Goal: Task Accomplishment & Management: Complete application form

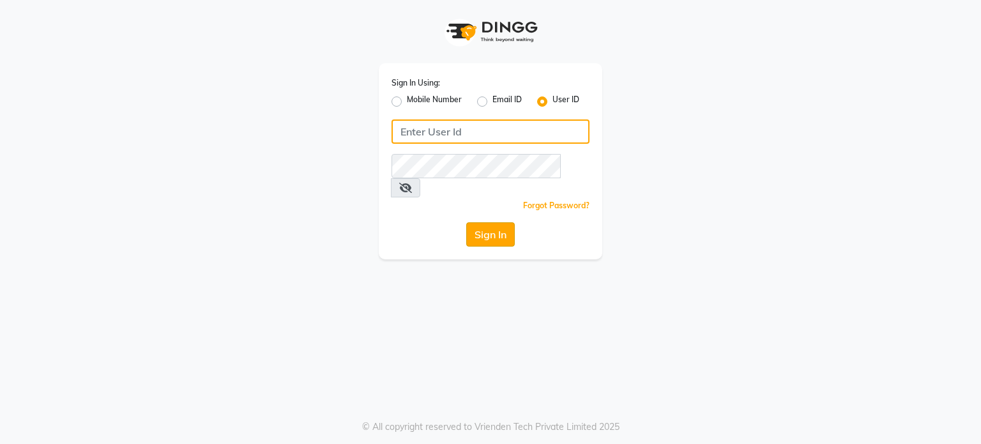
type input "[PERSON_NAME]@123"
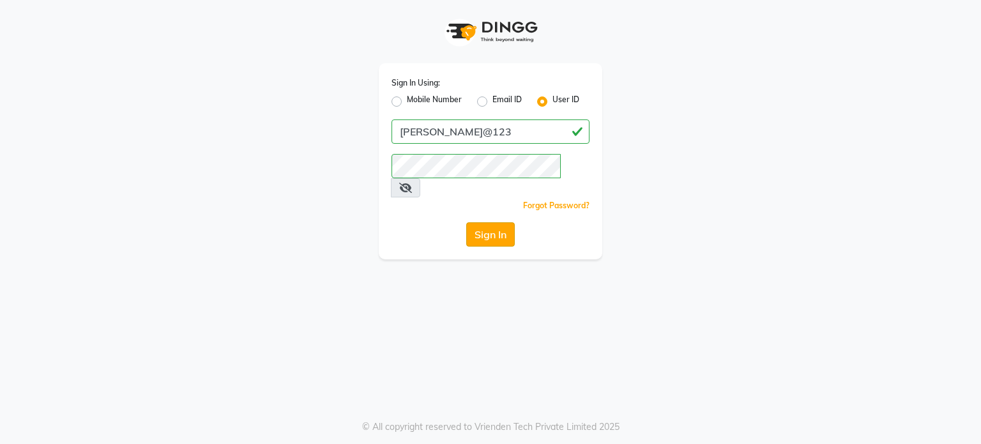
click at [496, 222] on button "Sign In" at bounding box center [490, 234] width 49 height 24
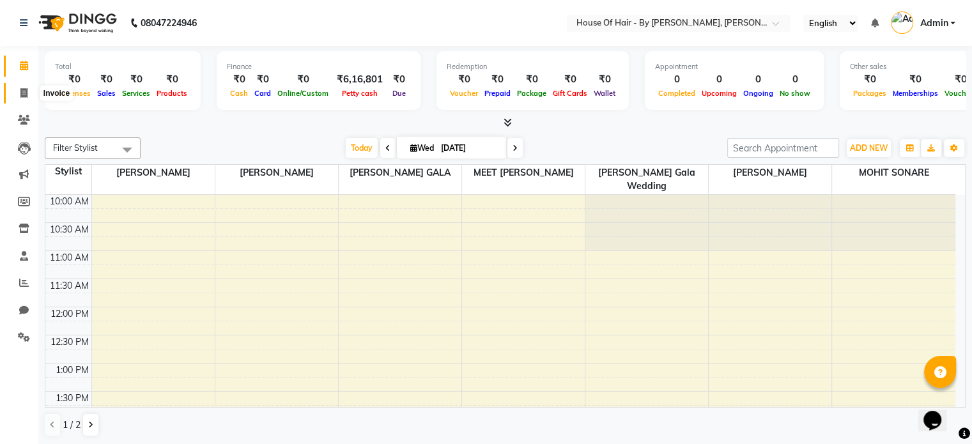
click at [24, 95] on icon at bounding box center [23, 93] width 7 height 10
select select "7865"
select select "service"
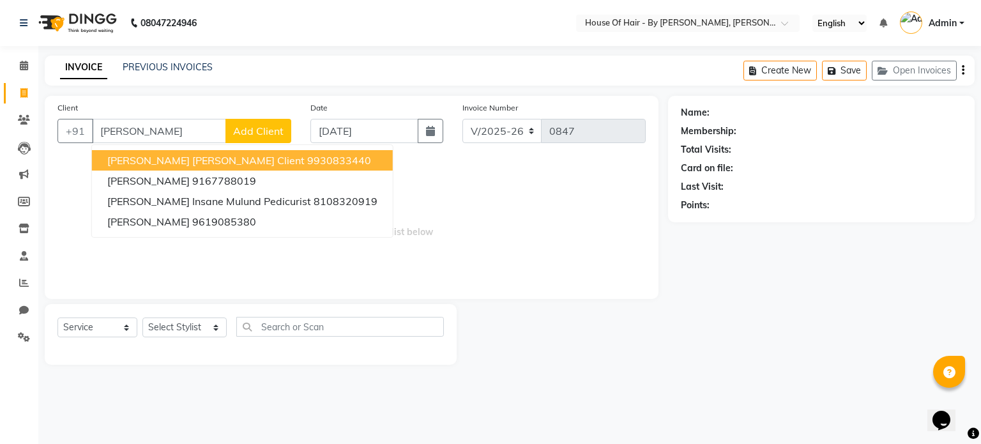
type input "[PERSON_NAME]"
click at [273, 125] on span "Add Client" at bounding box center [258, 131] width 50 height 13
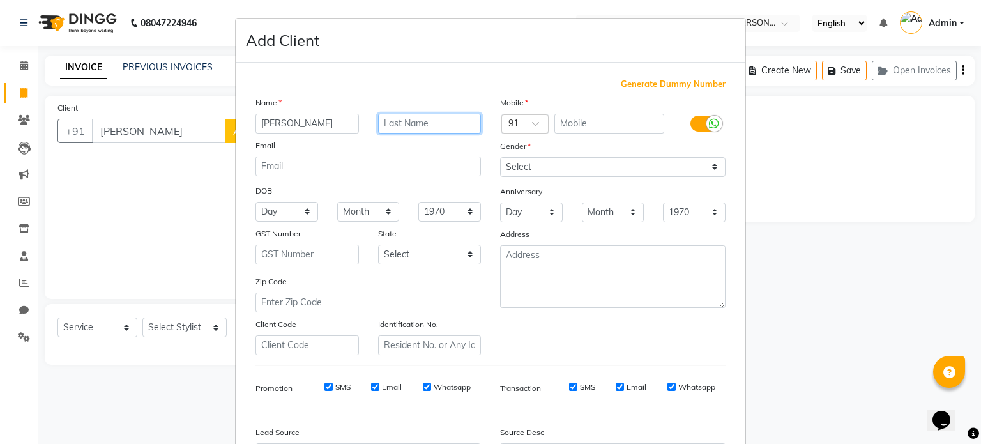
click at [378, 122] on input "text" at bounding box center [430, 124] width 104 height 20
type input "."
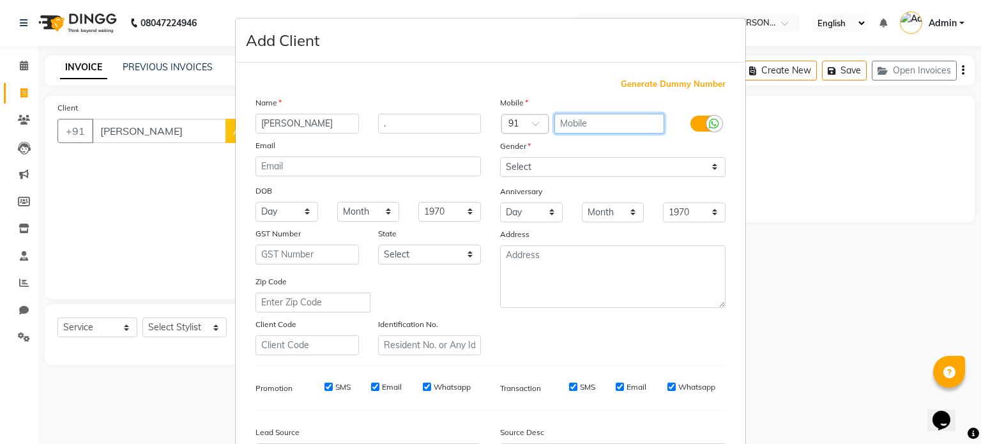
click at [605, 119] on input "text" at bounding box center [610, 124] width 111 height 20
type input "9833005572"
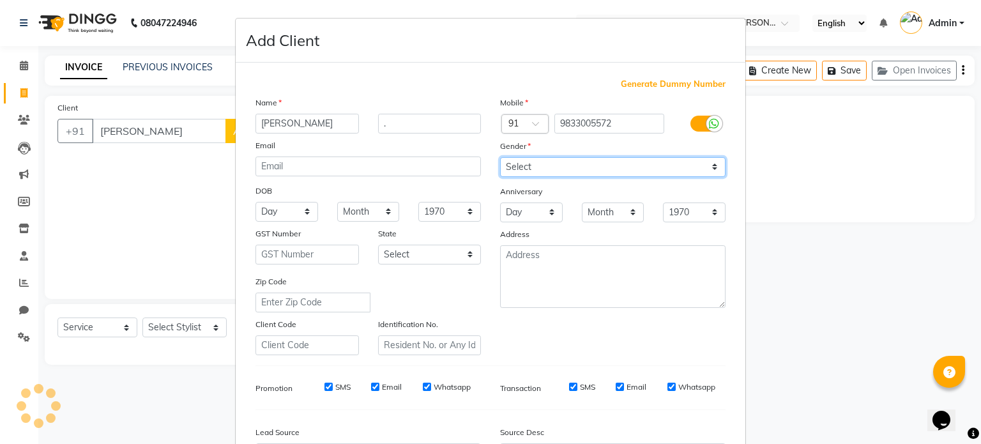
click at [601, 167] on select "Select [DEMOGRAPHIC_DATA] [DEMOGRAPHIC_DATA] Other Prefer Not To Say" at bounding box center [613, 167] width 226 height 20
select select "[DEMOGRAPHIC_DATA]"
click at [500, 158] on select "Select [DEMOGRAPHIC_DATA] [DEMOGRAPHIC_DATA] Other Prefer Not To Say" at bounding box center [613, 167] width 226 height 20
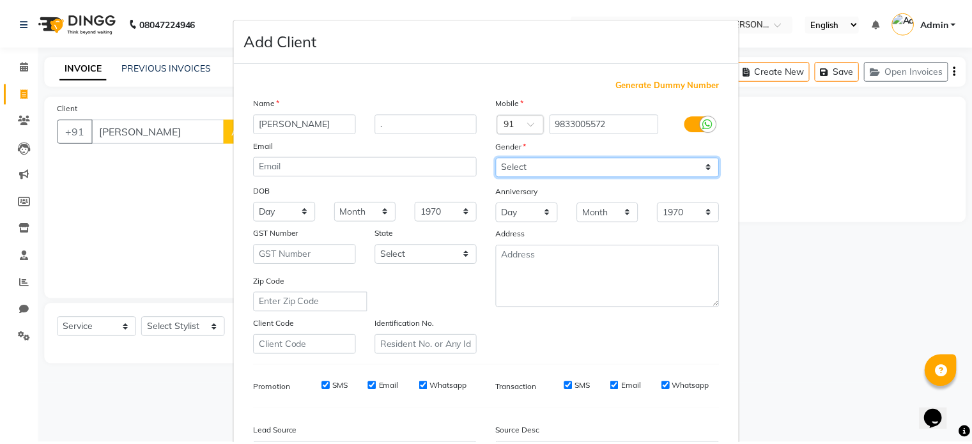
scroll to position [151, 0]
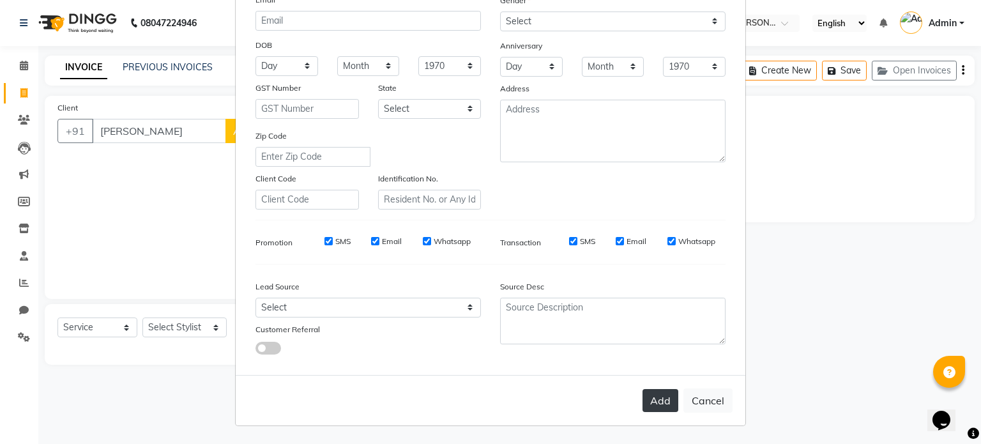
click at [645, 396] on button "Add" at bounding box center [661, 400] width 36 height 23
type input "9833005572"
select select
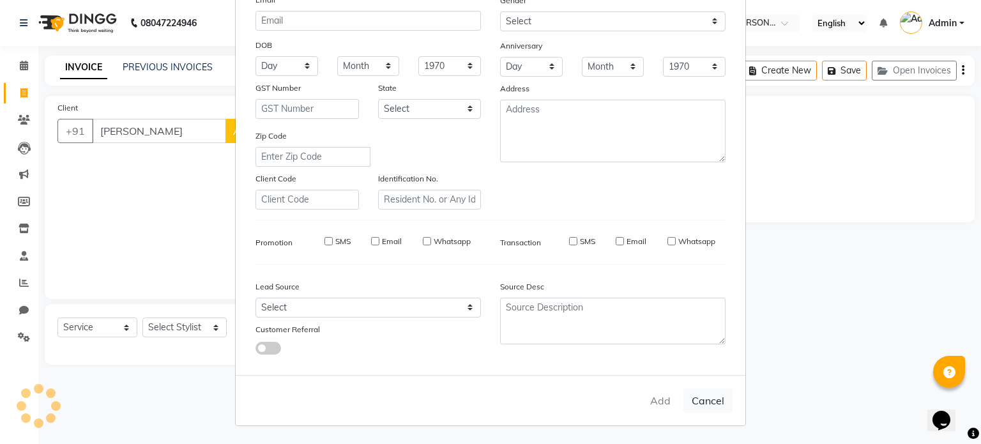
select select
checkbox input "false"
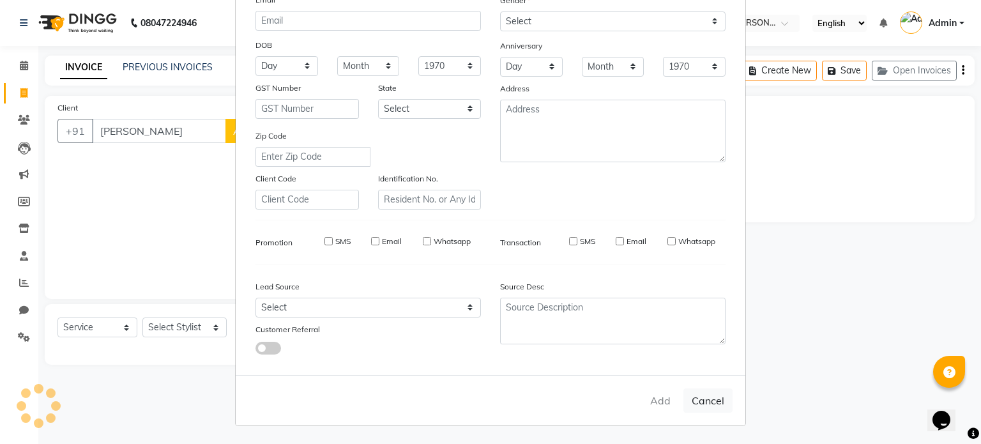
checkbox input "false"
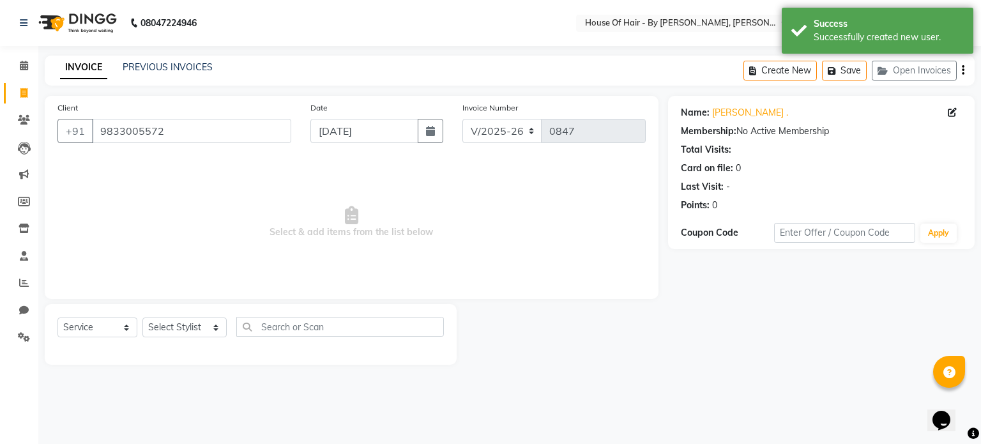
click at [185, 339] on div "Select Service Product Membership Package Voucher Prepaid Gift Card Select Styl…" at bounding box center [251, 332] width 387 height 30
click at [197, 324] on select "Select Stylist [PERSON_NAME] GALA [PERSON_NAME] Gala Wedding [PERSON_NAME] [PER…" at bounding box center [184, 328] width 84 height 20
select select "70376"
click at [142, 318] on select "Select Stylist [PERSON_NAME] GALA [PERSON_NAME] Gala Wedding [PERSON_NAME] [PER…" at bounding box center [184, 328] width 84 height 20
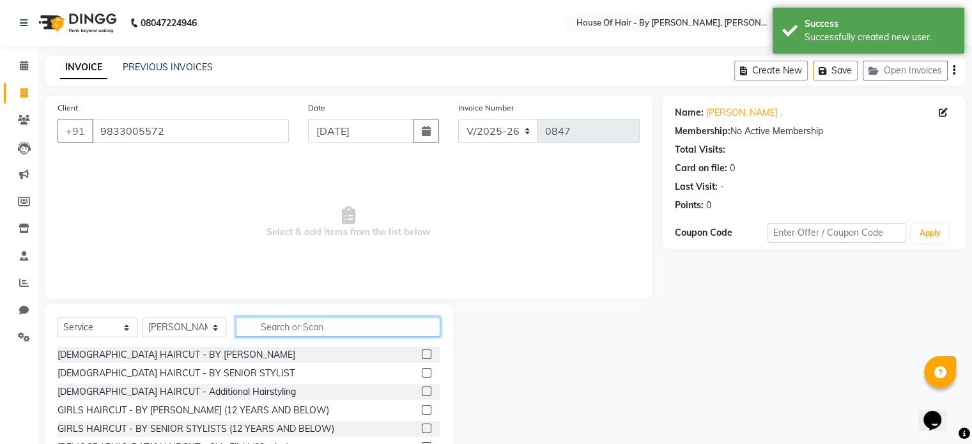
click at [278, 327] on input "text" at bounding box center [338, 327] width 204 height 20
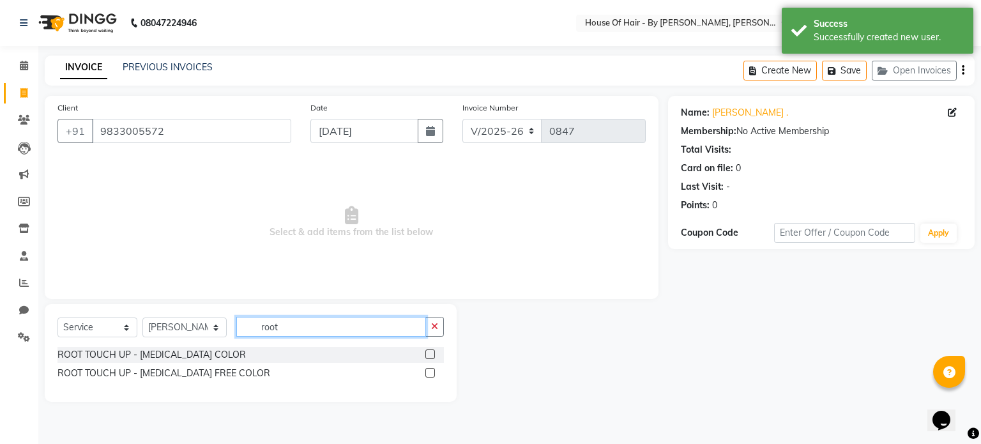
type input "root"
click at [427, 353] on label at bounding box center [431, 355] width 10 height 10
click at [427, 353] on input "checkbox" at bounding box center [430, 355] width 8 height 8
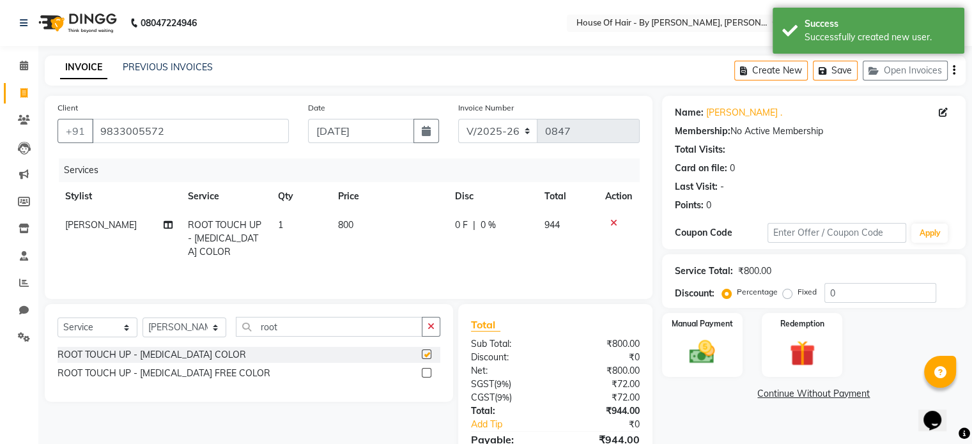
checkbox input "false"
click at [360, 214] on td "800" at bounding box center [388, 239] width 117 height 56
select select "70376"
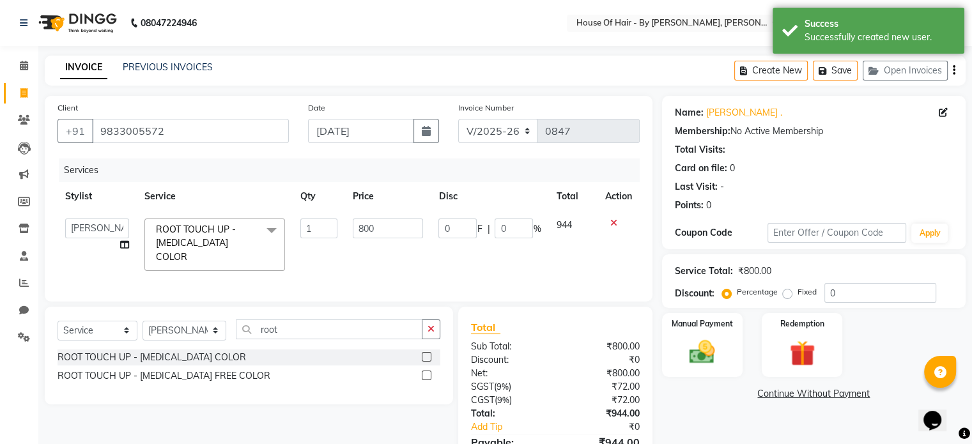
click at [360, 214] on td "800" at bounding box center [388, 245] width 86 height 68
click at [368, 230] on input "800" at bounding box center [388, 229] width 70 height 20
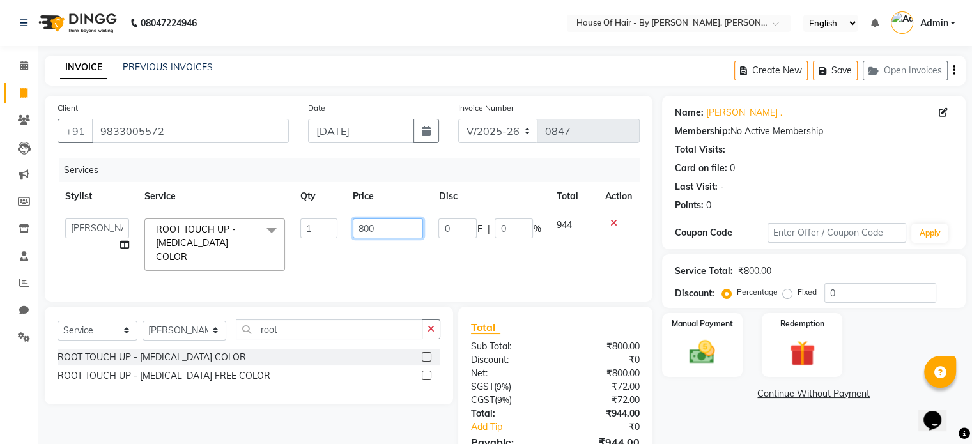
click at [368, 230] on input "800" at bounding box center [388, 229] width 70 height 20
type input "1050"
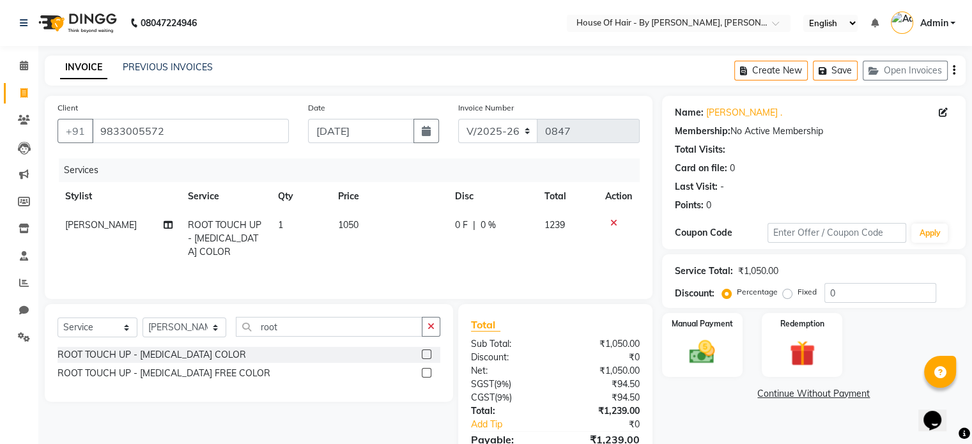
click at [953, 70] on icon "button" at bounding box center [954, 70] width 3 height 1
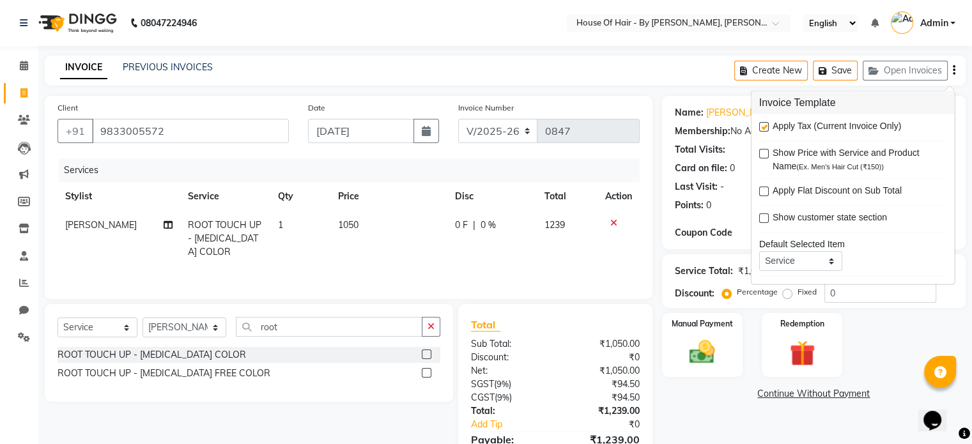
click at [760, 125] on label at bounding box center [764, 127] width 10 height 10
click at [760, 125] on input "checkbox" at bounding box center [763, 127] width 8 height 8
checkbox input "false"
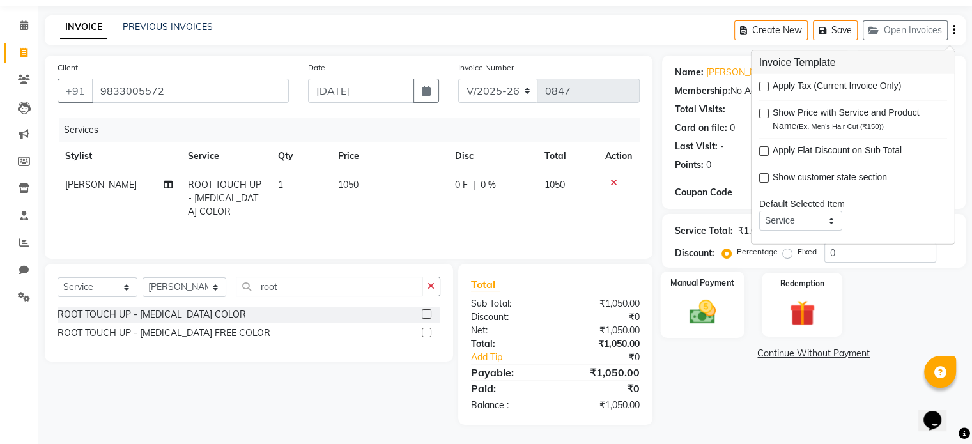
click at [693, 311] on img at bounding box center [702, 312] width 43 height 31
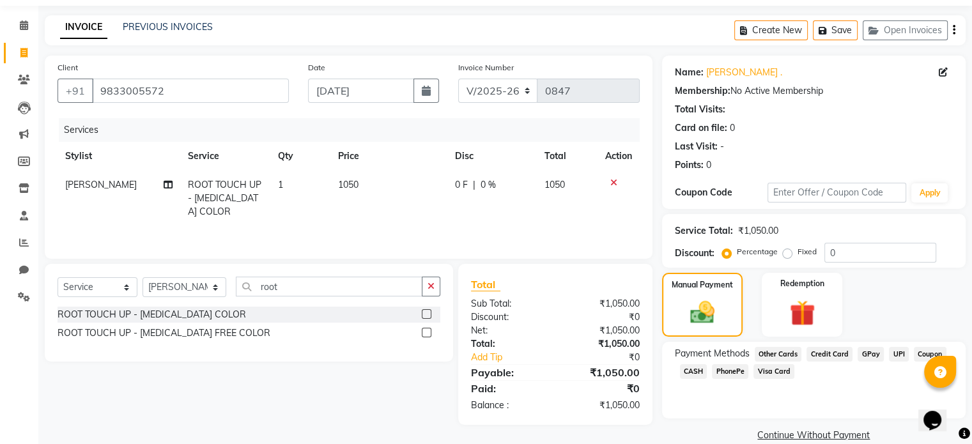
click at [350, 197] on td "1050" at bounding box center [388, 199] width 117 height 56
select select "70376"
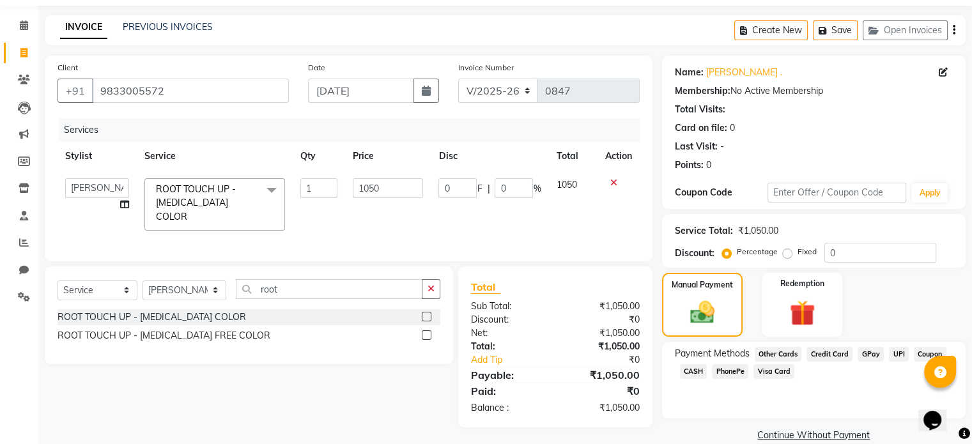
click at [350, 197] on td "1050" at bounding box center [388, 205] width 86 height 68
click at [360, 194] on input "1050" at bounding box center [388, 188] width 70 height 20
type input "1200"
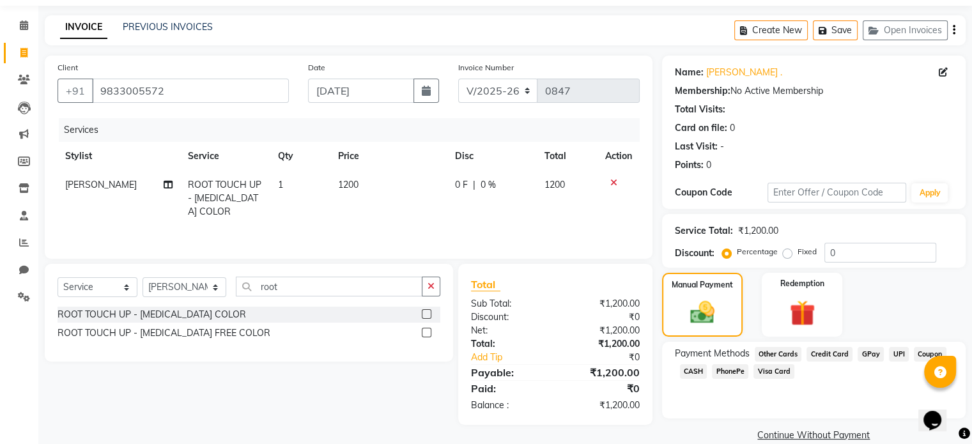
scroll to position [59, 0]
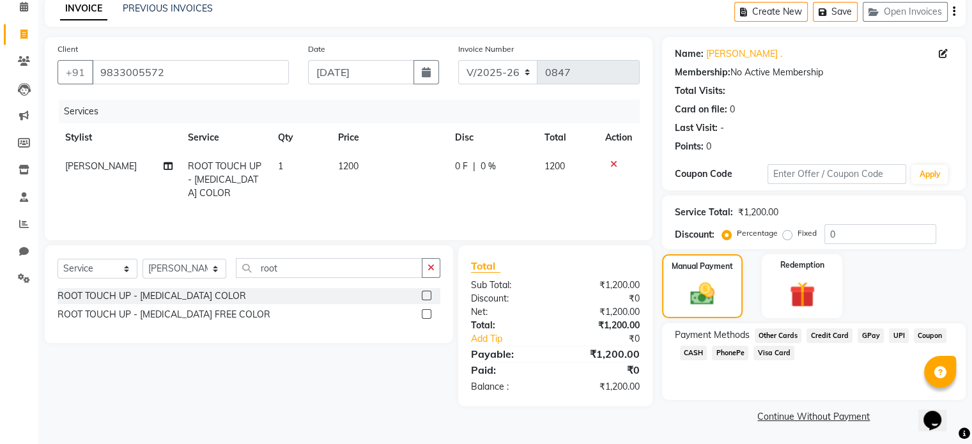
click at [695, 355] on span "CASH" at bounding box center [693, 353] width 27 height 15
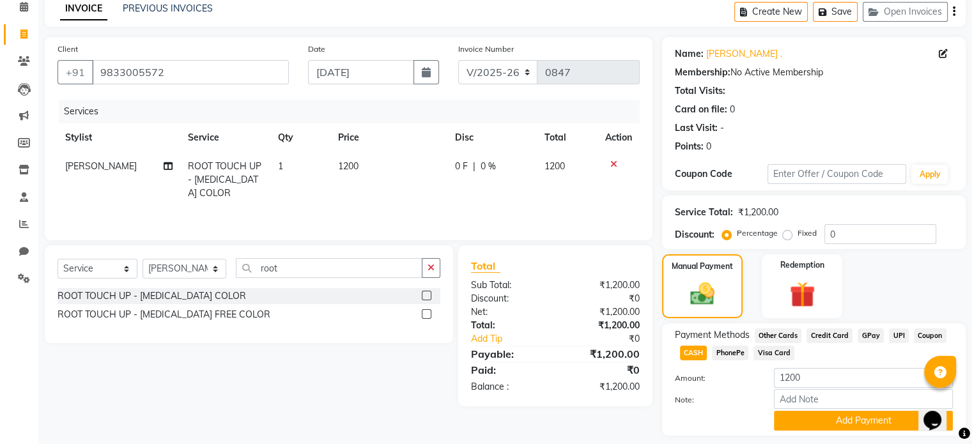
scroll to position [97, 0]
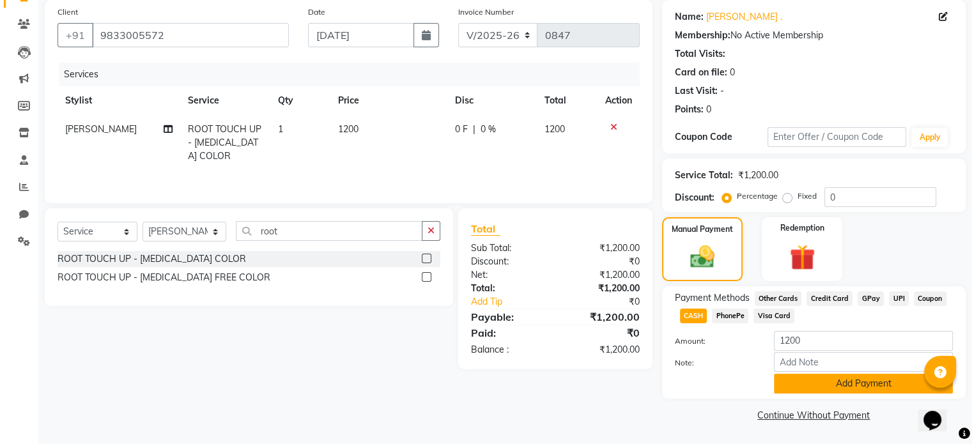
click at [793, 383] on button "Add Payment" at bounding box center [863, 384] width 179 height 20
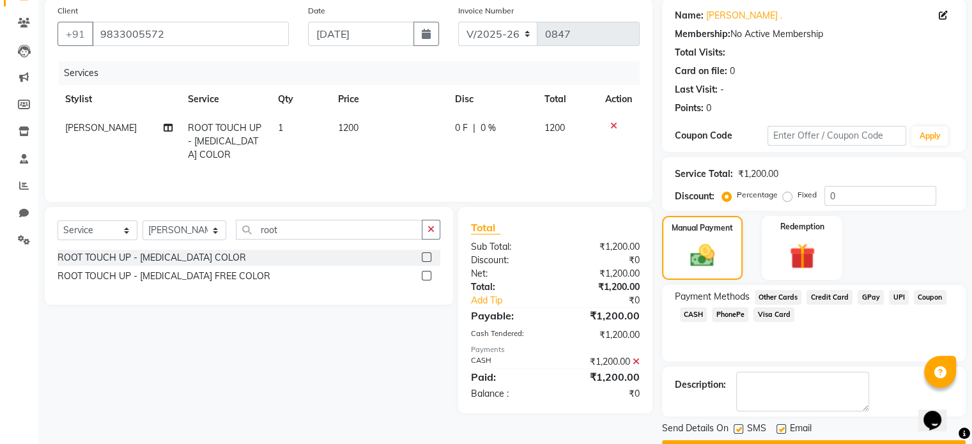
scroll to position [131, 0]
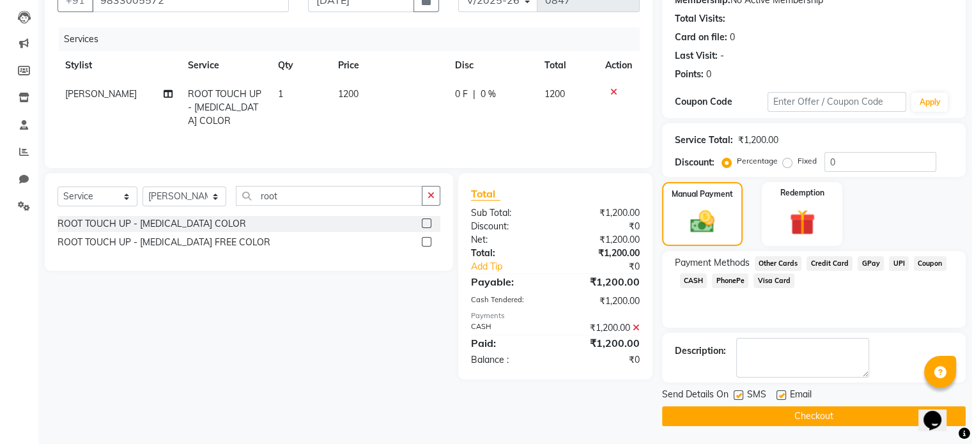
click at [744, 417] on button "Checkout" at bounding box center [814, 416] width 304 height 20
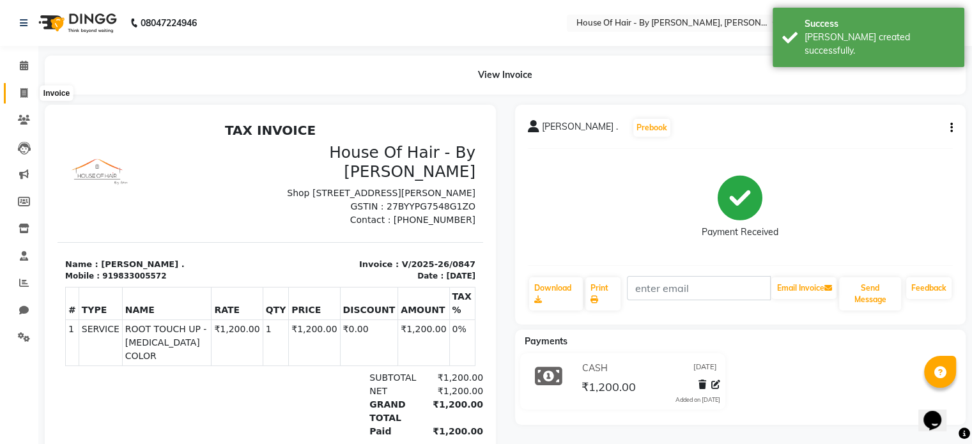
click at [27, 96] on span at bounding box center [24, 93] width 22 height 15
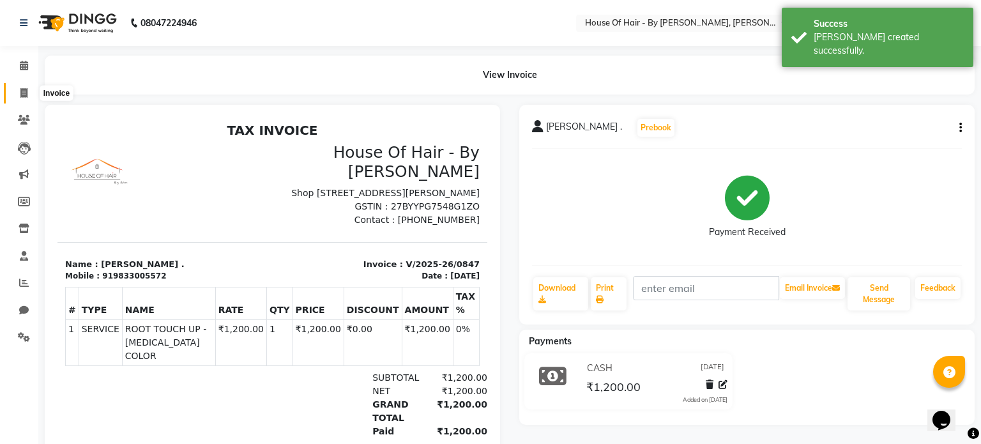
select select "7865"
select select "service"
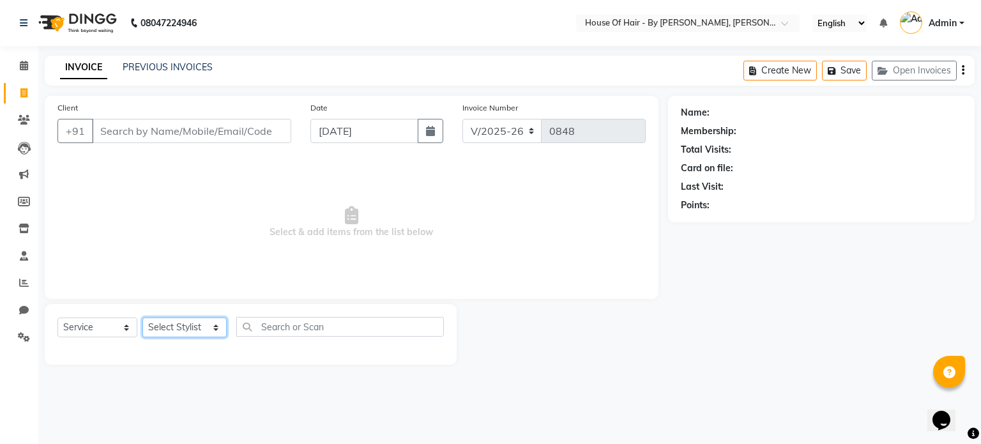
click at [187, 330] on select "Select Stylist [PERSON_NAME] GALA [PERSON_NAME] Gala Wedding [PERSON_NAME] [PER…" at bounding box center [184, 328] width 84 height 20
select select "71585"
click at [142, 318] on select "Select Stylist [PERSON_NAME] GALA [PERSON_NAME] Gala Wedding [PERSON_NAME] [PER…" at bounding box center [184, 328] width 84 height 20
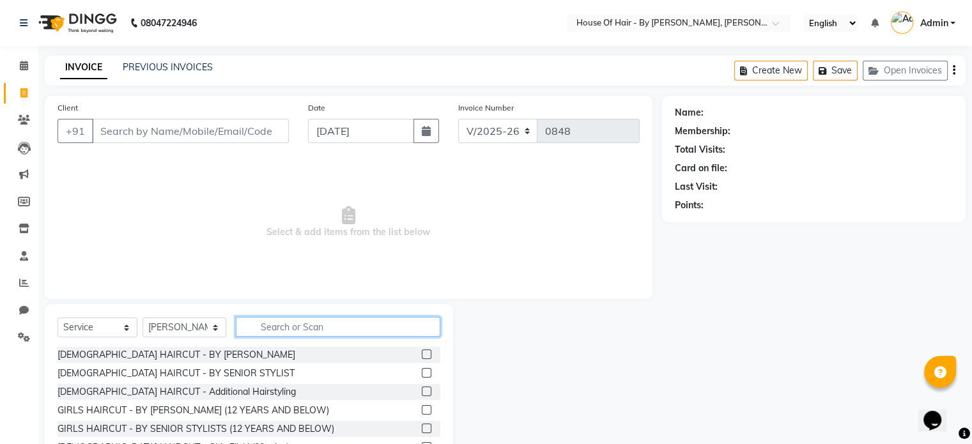
click at [279, 327] on input "text" at bounding box center [338, 327] width 204 height 20
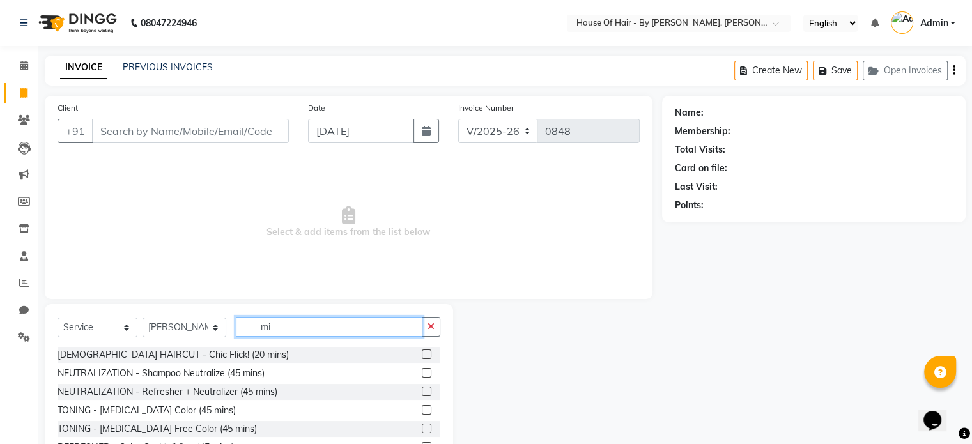
type input "m"
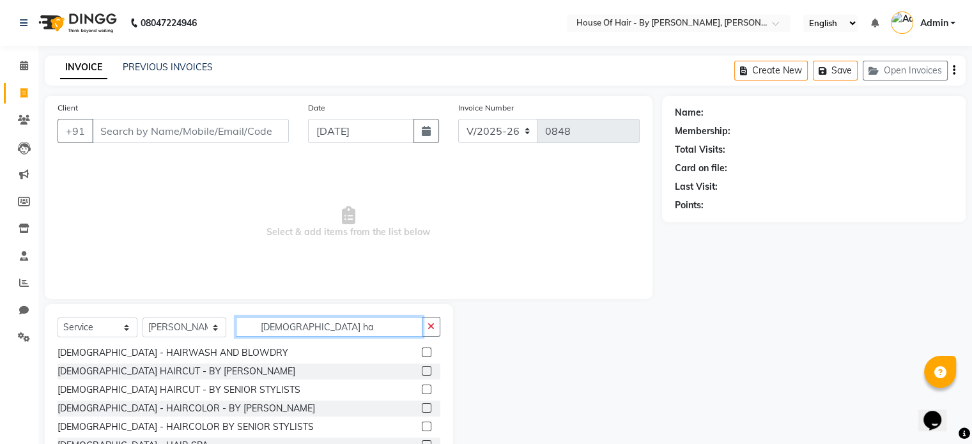
type input "[DEMOGRAPHIC_DATA] ha"
click at [422, 371] on label at bounding box center [427, 371] width 10 height 10
click at [422, 371] on input "checkbox" at bounding box center [426, 371] width 8 height 8
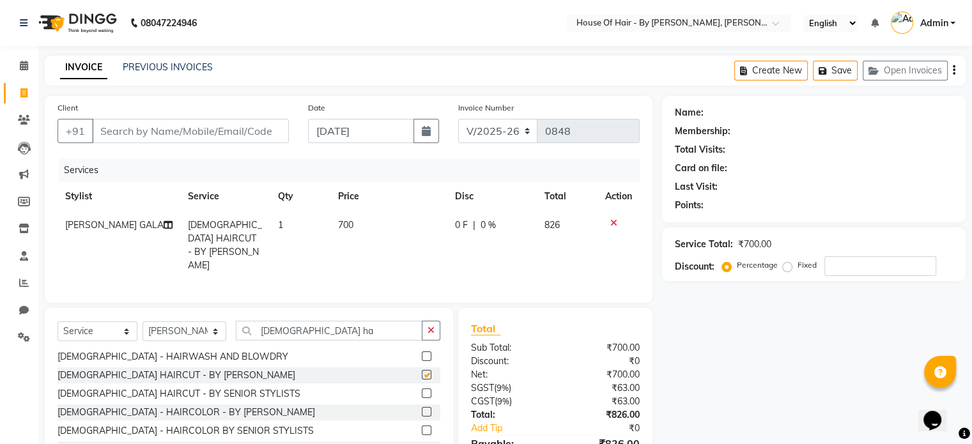
checkbox input "false"
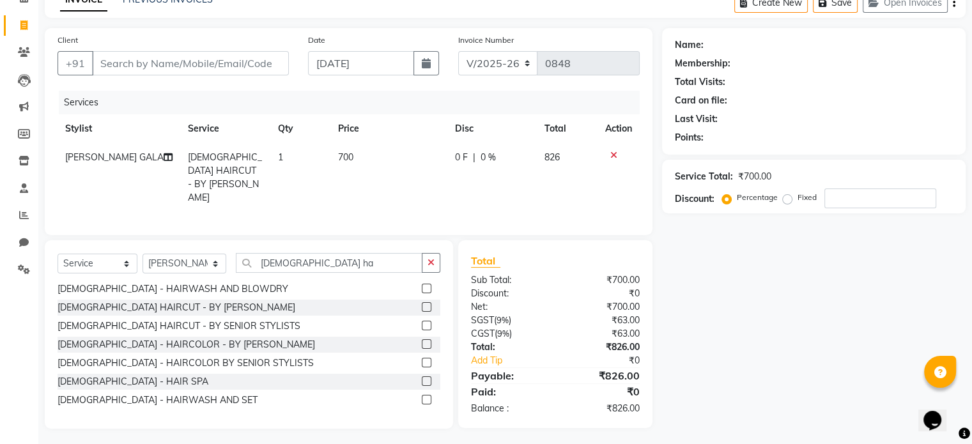
click at [797, 197] on label "Fixed" at bounding box center [806, 198] width 19 height 12
click at [785, 197] on input "Fixed" at bounding box center [789, 197] width 9 height 9
radio input "true"
click at [838, 193] on input "number" at bounding box center [880, 198] width 112 height 20
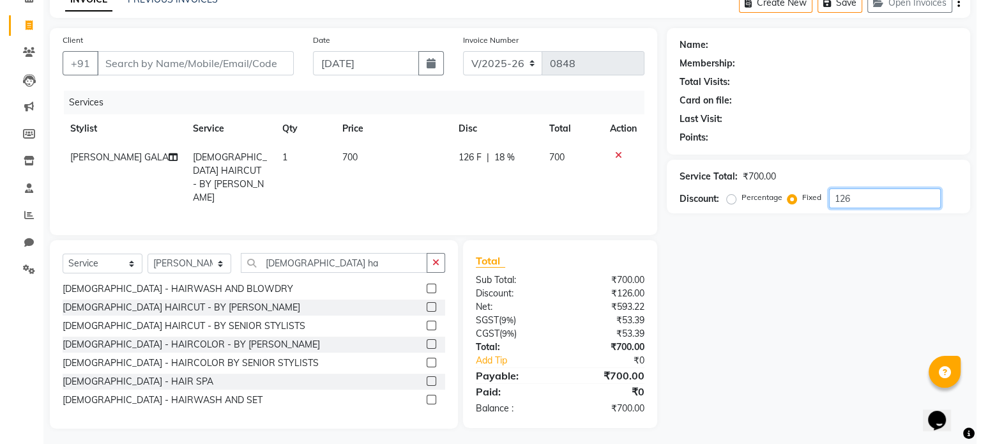
scroll to position [0, 0]
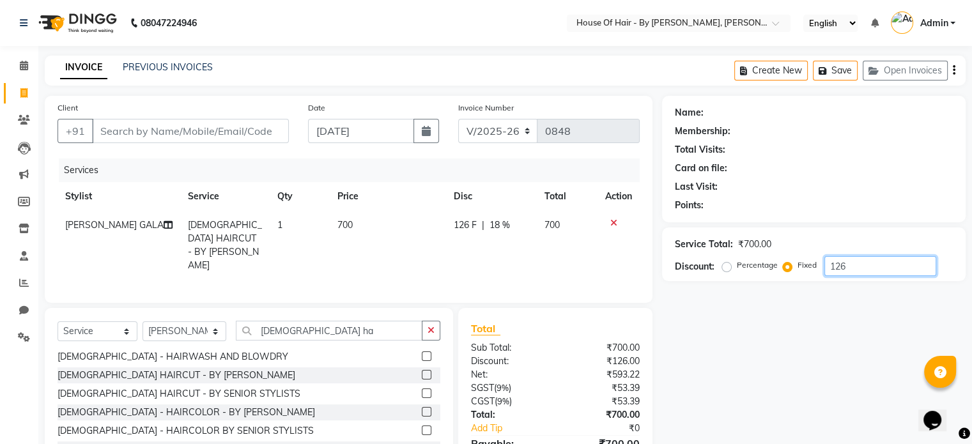
type input "126"
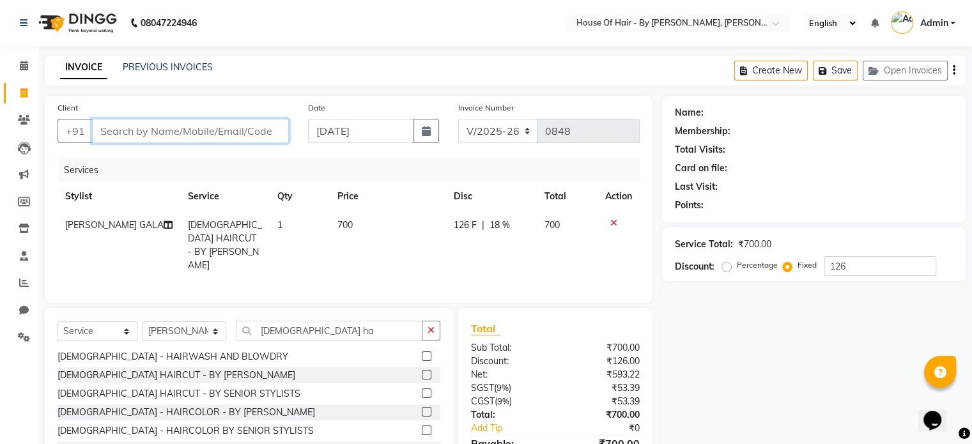
click at [213, 123] on input "Client" at bounding box center [190, 131] width 197 height 24
type input "M"
radio input "true"
type input "0"
type input "[PERSON_NAME]"
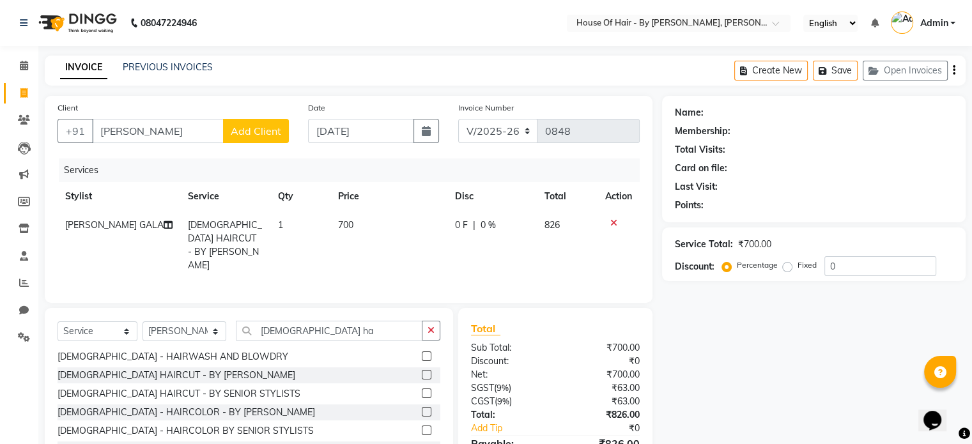
click at [238, 137] on span "Add Client" at bounding box center [256, 131] width 50 height 13
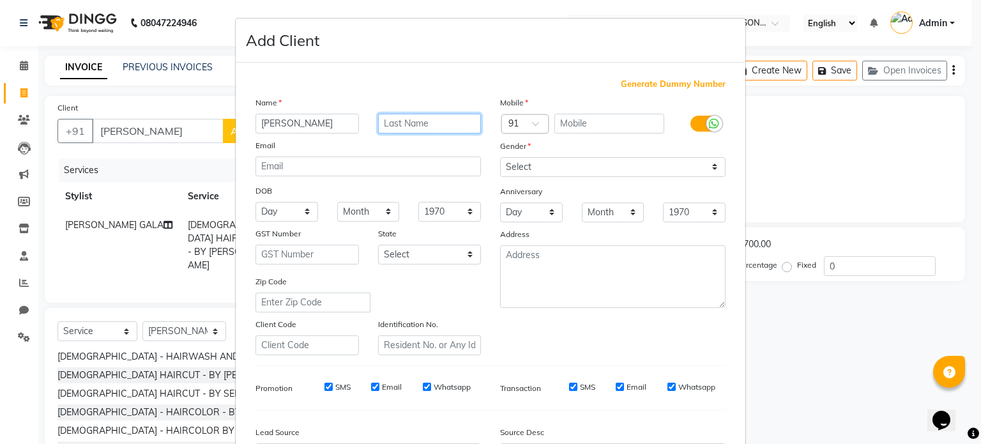
click at [405, 116] on input "text" at bounding box center [430, 124] width 104 height 20
type input "Maru"
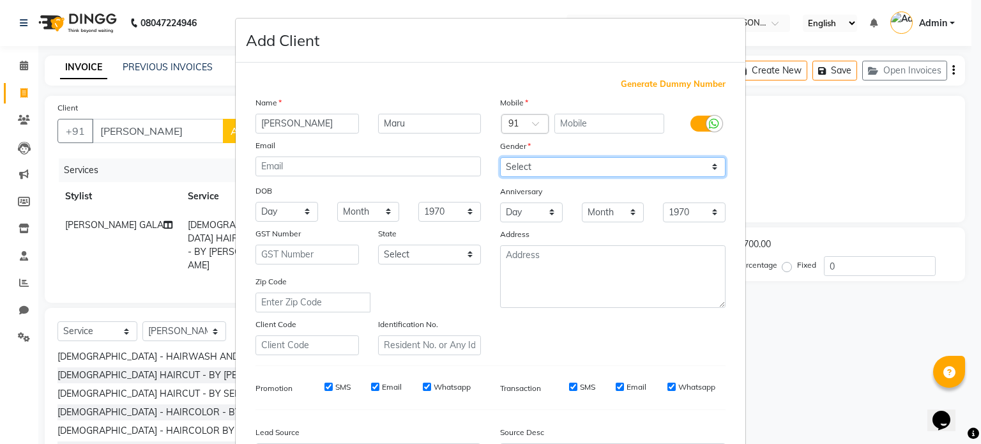
click at [516, 168] on select "Select [DEMOGRAPHIC_DATA] [DEMOGRAPHIC_DATA] Other Prefer Not To Say" at bounding box center [613, 167] width 226 height 20
select select "[DEMOGRAPHIC_DATA]"
click at [500, 158] on select "Select [DEMOGRAPHIC_DATA] [DEMOGRAPHIC_DATA] Other Prefer Not To Say" at bounding box center [613, 167] width 226 height 20
